Goal: Complete application form: Complete application form

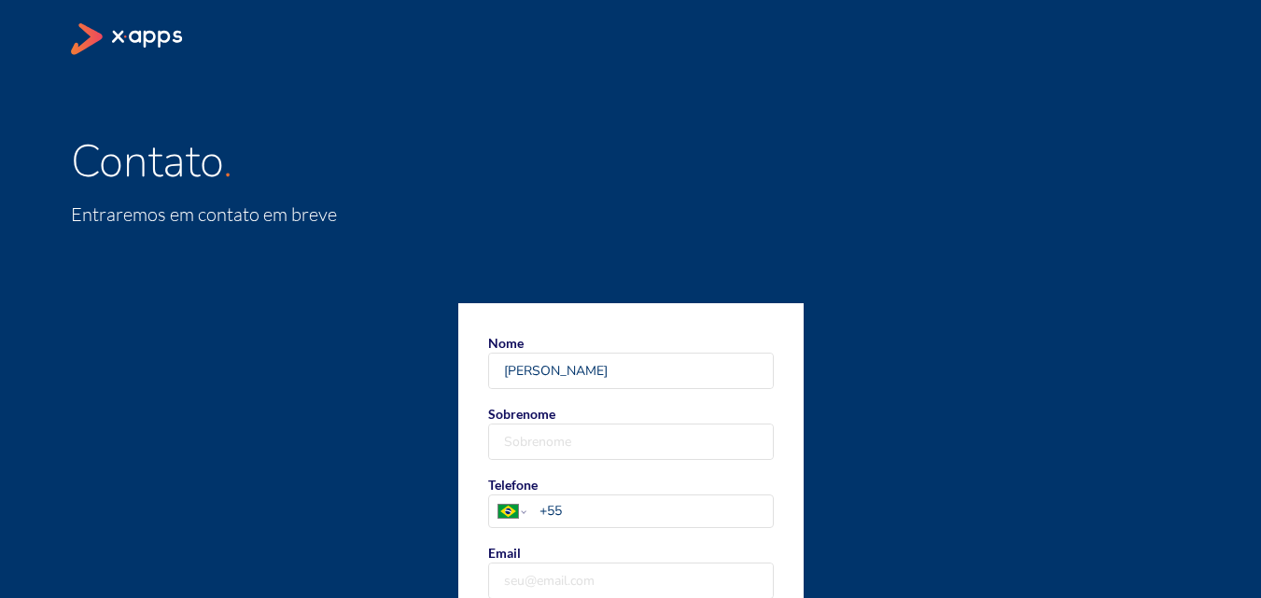
click at [591, 422] on label "Sobrenome" at bounding box center [631, 432] width 286 height 56
click at [591, 425] on input "Sobrenome" at bounding box center [631, 442] width 284 height 35
click at [539, 373] on input "[PERSON_NAME]" at bounding box center [631, 371] width 284 height 35
type input "[PERSON_NAME]"
click at [524, 440] on input "Sobrenome" at bounding box center [631, 442] width 284 height 35
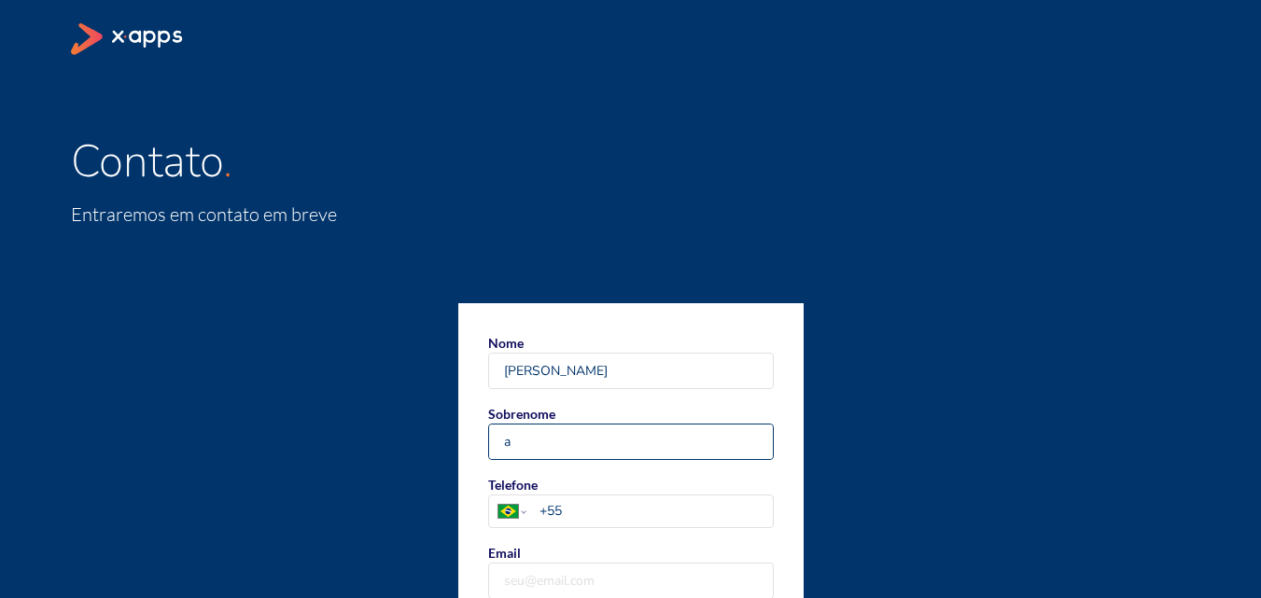
type input "[PERSON_NAME]"
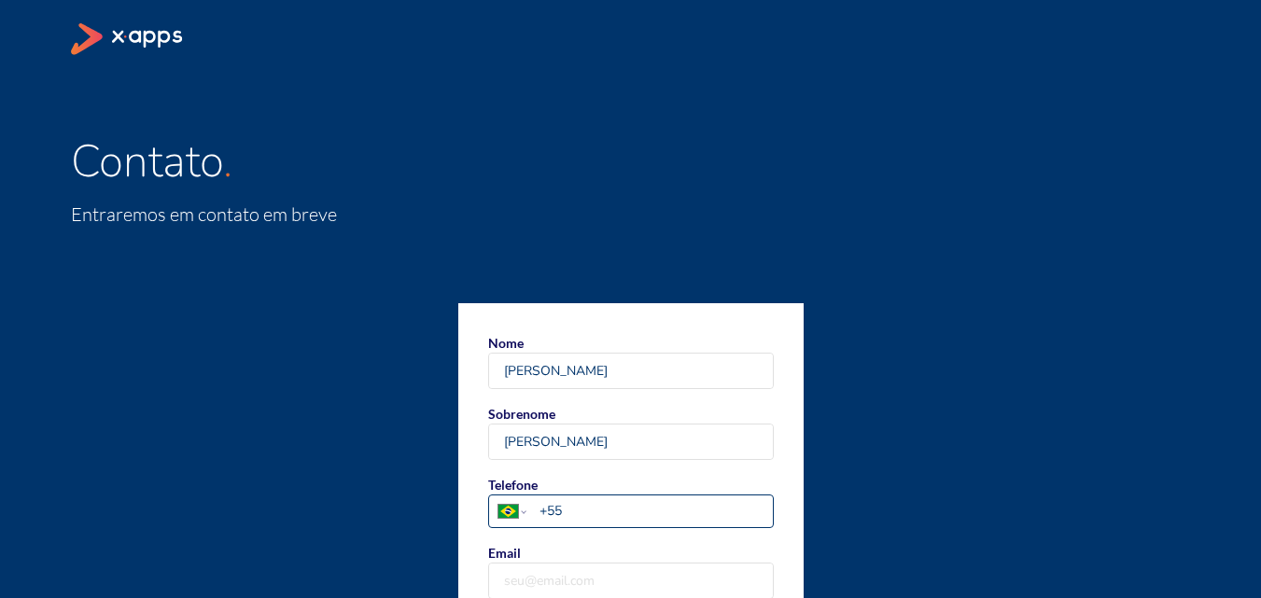
click at [581, 508] on input "+55" at bounding box center [655, 511] width 232 height 20
click at [567, 510] on input "+55 11 1" at bounding box center [655, 511] width 232 height 20
click at [587, 510] on input "+55 11 1" at bounding box center [655, 511] width 232 height 20
click at [648, 507] on input "[PHONE_NUMBER]" at bounding box center [655, 511] width 232 height 20
click at [643, 510] on input "[PHONE_NUMBER]" at bounding box center [655, 511] width 232 height 20
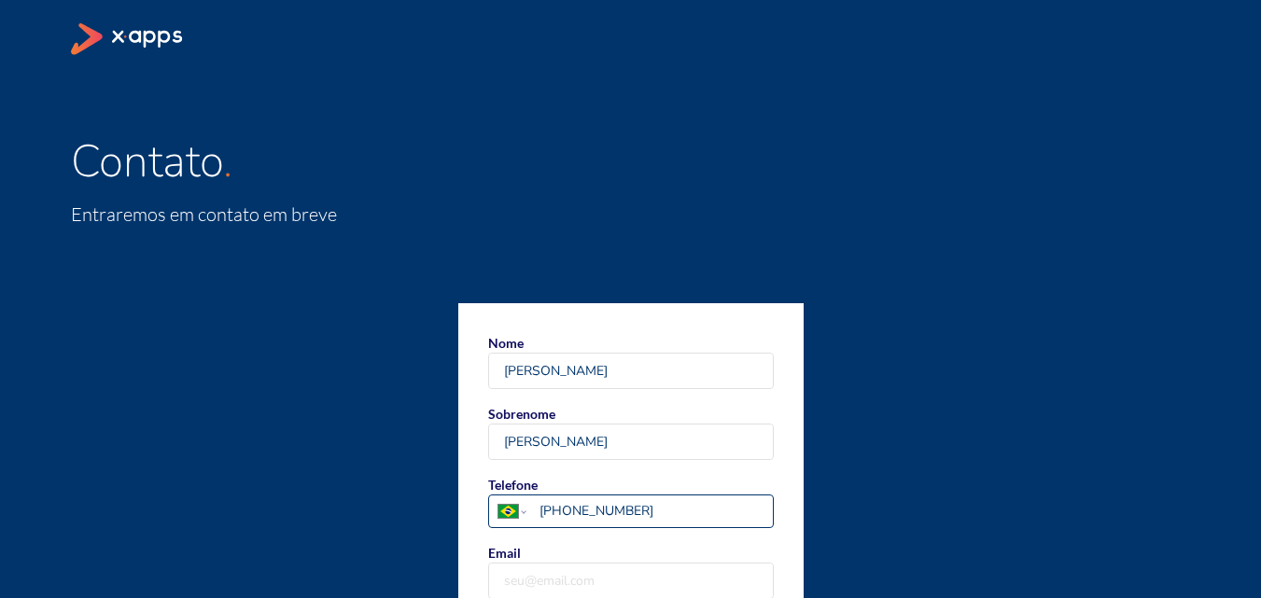
click at [625, 506] on input "[PHONE_NUMBER]" at bounding box center [655, 511] width 232 height 20
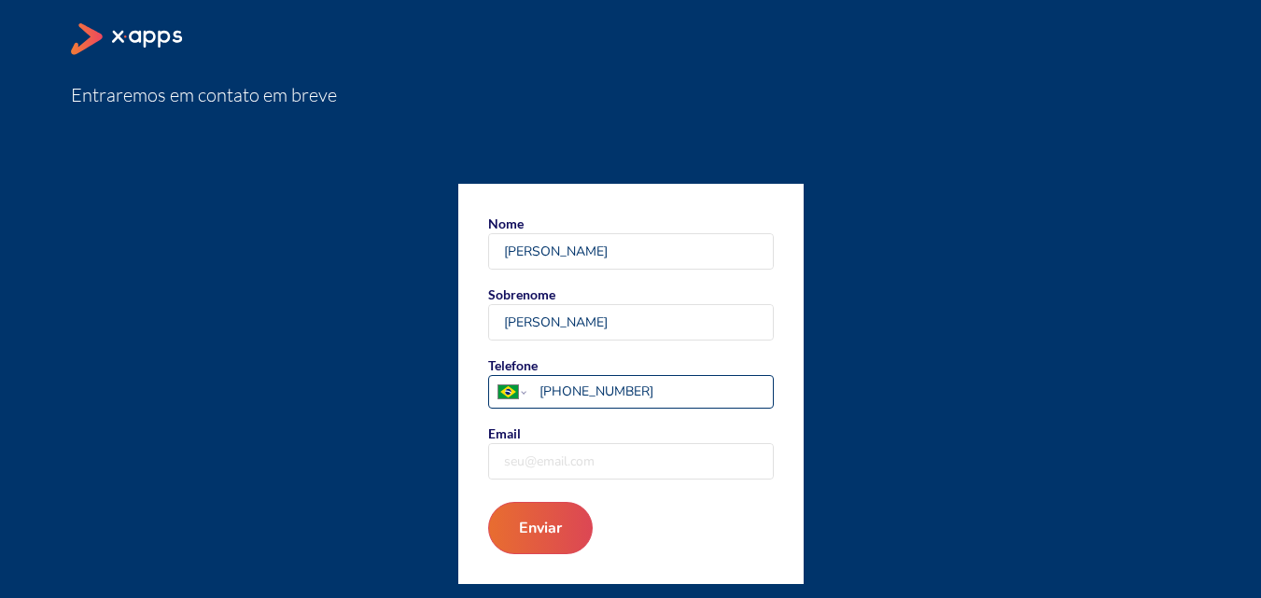
scroll to position [120, 0]
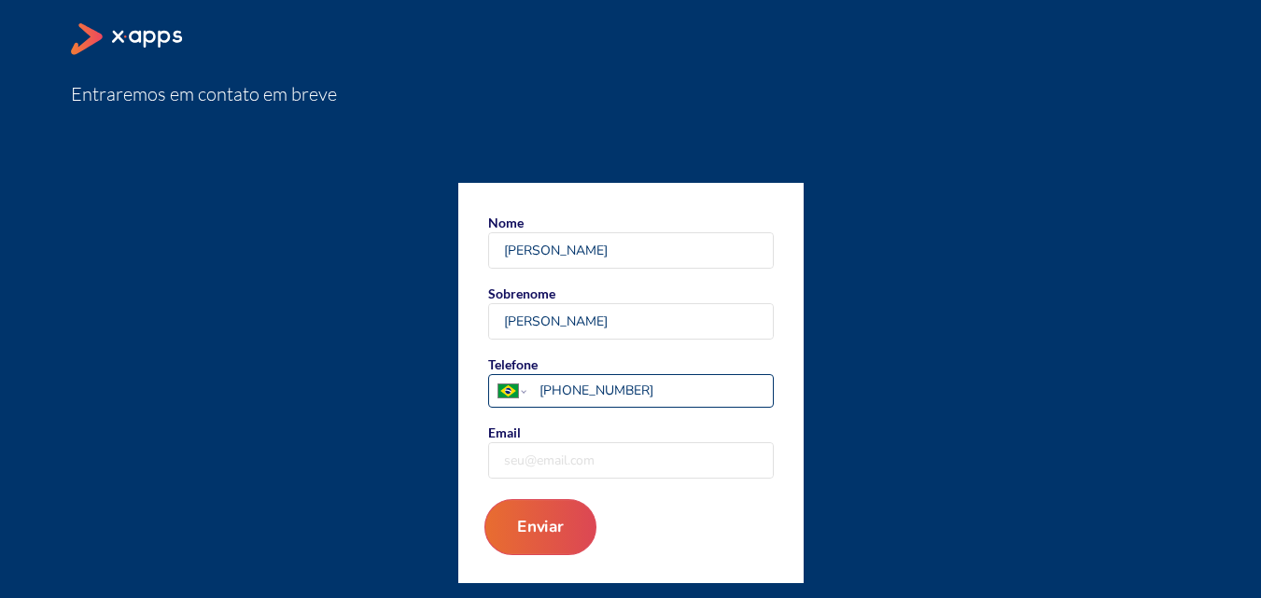
type input "[PHONE_NUMBER]"
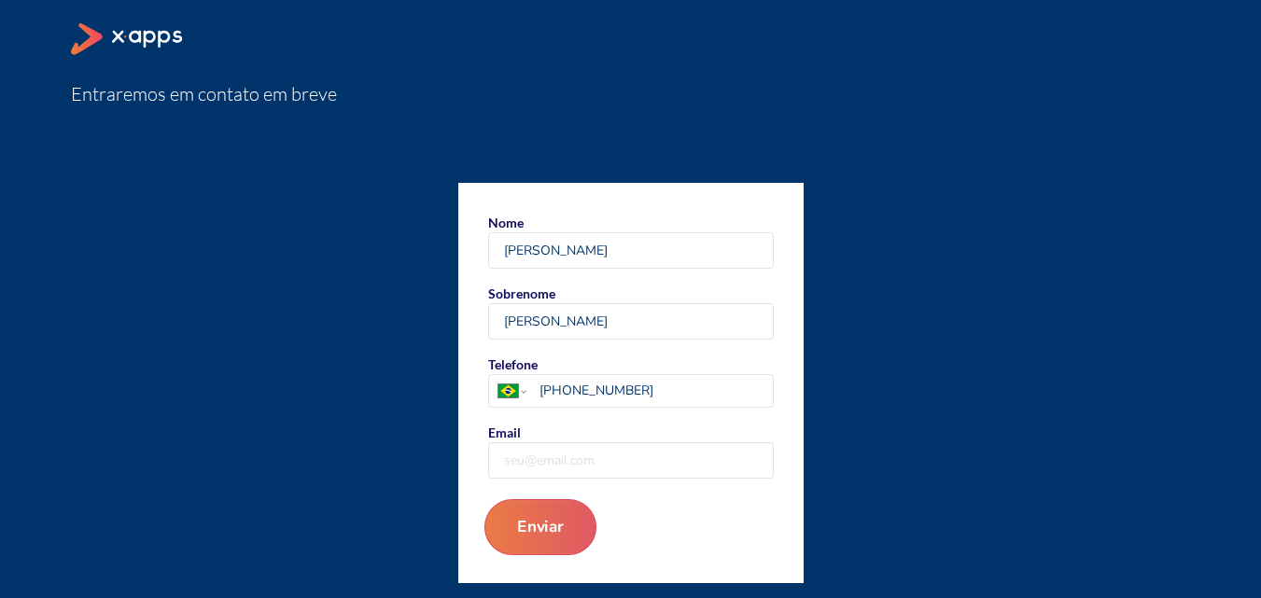
click at [495, 538] on button "Enviar" at bounding box center [539, 527] width 112 height 56
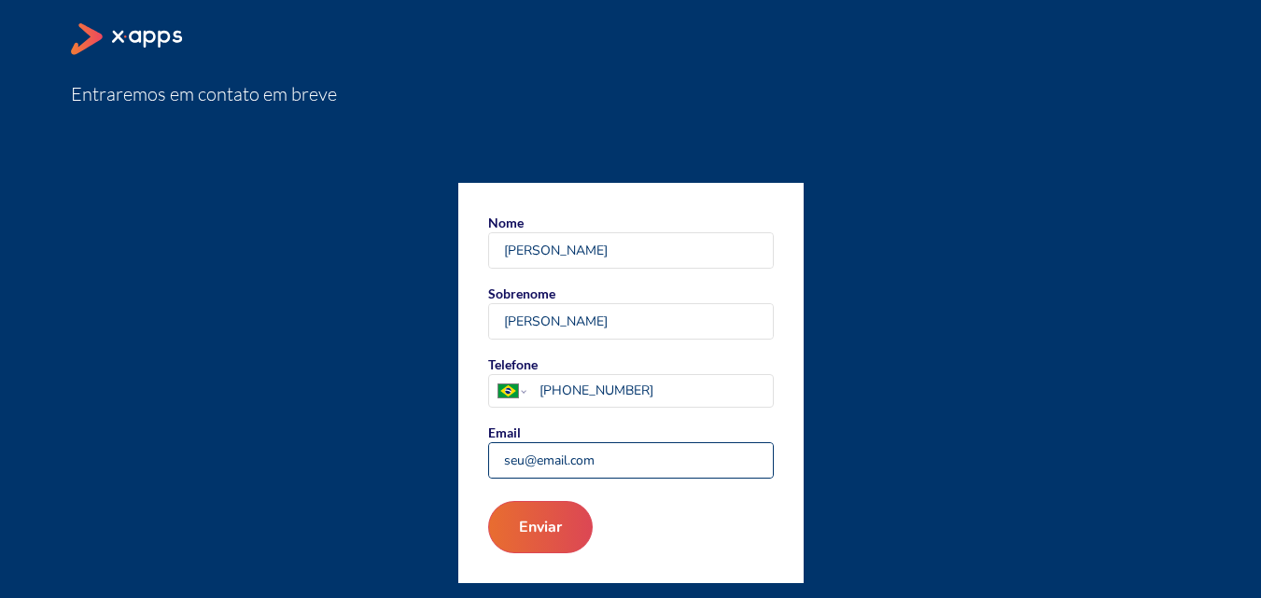
click at [594, 457] on input "Email" at bounding box center [631, 460] width 284 height 35
type input "[EMAIL_ADDRESS][DOMAIN_NAME]"
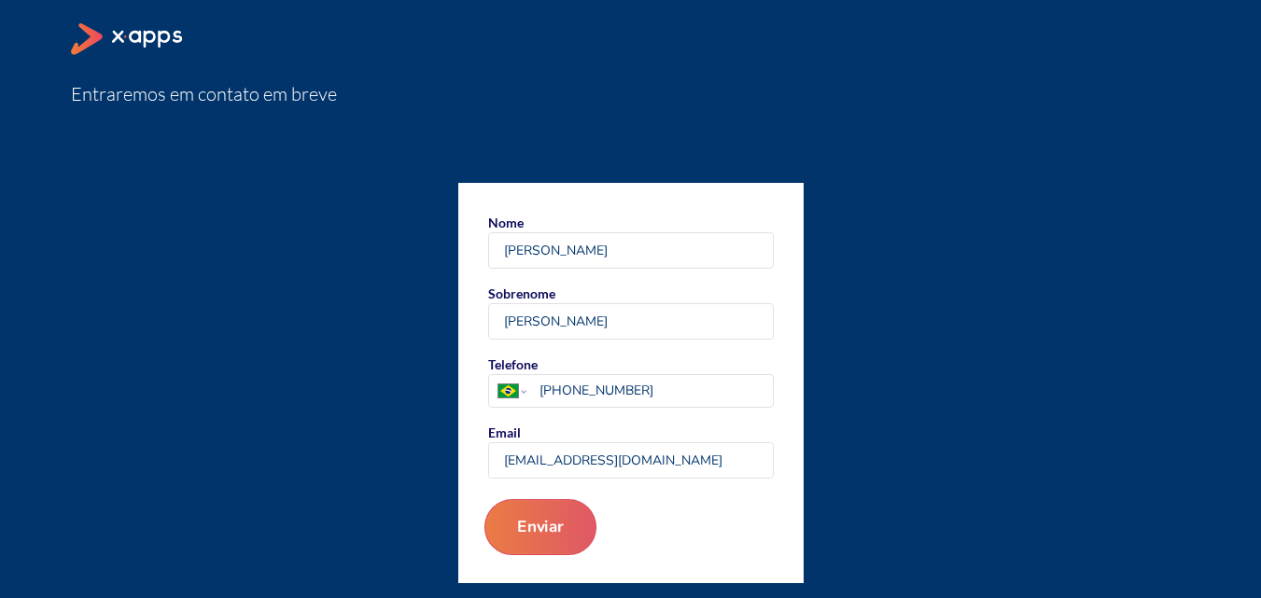
click at [567, 539] on button "Enviar" at bounding box center [539, 527] width 112 height 56
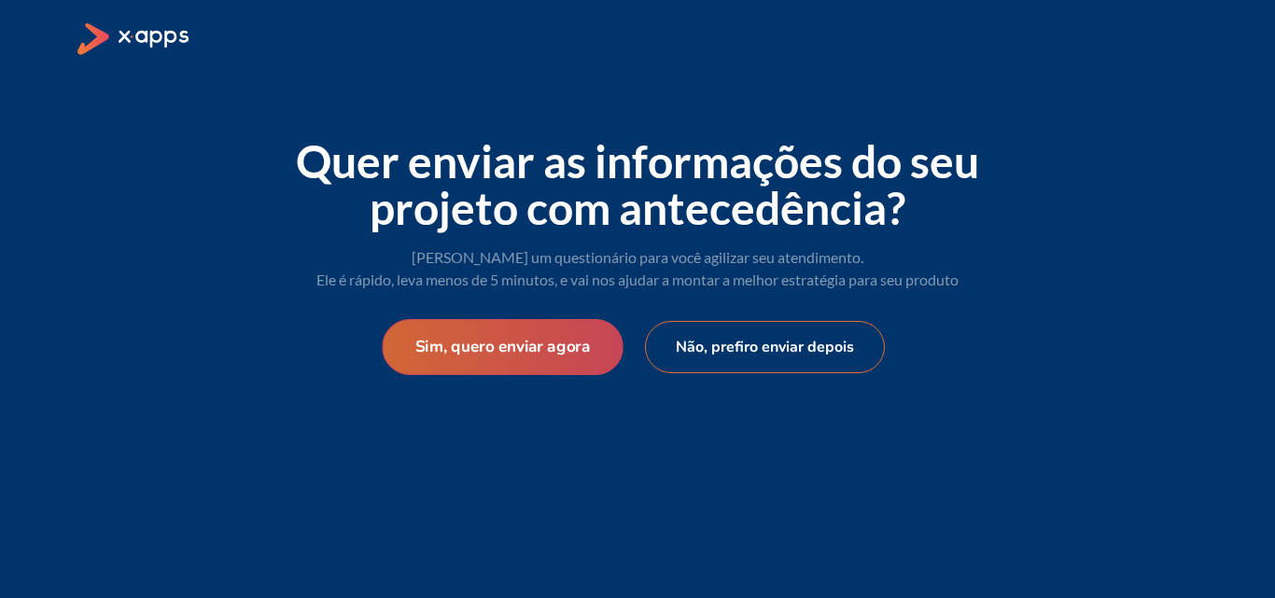
click at [576, 350] on button "Sim, quero enviar agora" at bounding box center [502, 347] width 241 height 56
